Goal: Navigation & Orientation: Find specific page/section

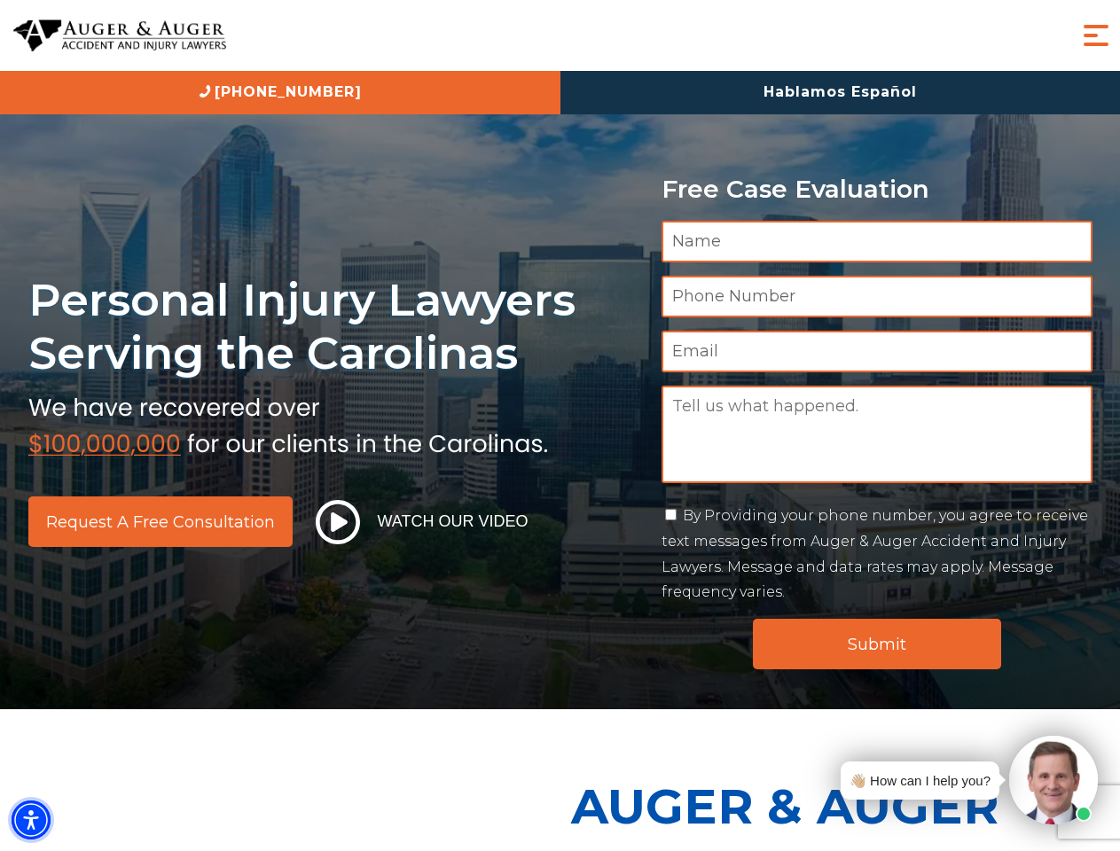
click at [31, 820] on img "Accessibility Menu" at bounding box center [31, 820] width 39 height 39
